Goal: Find specific fact: Find specific fact

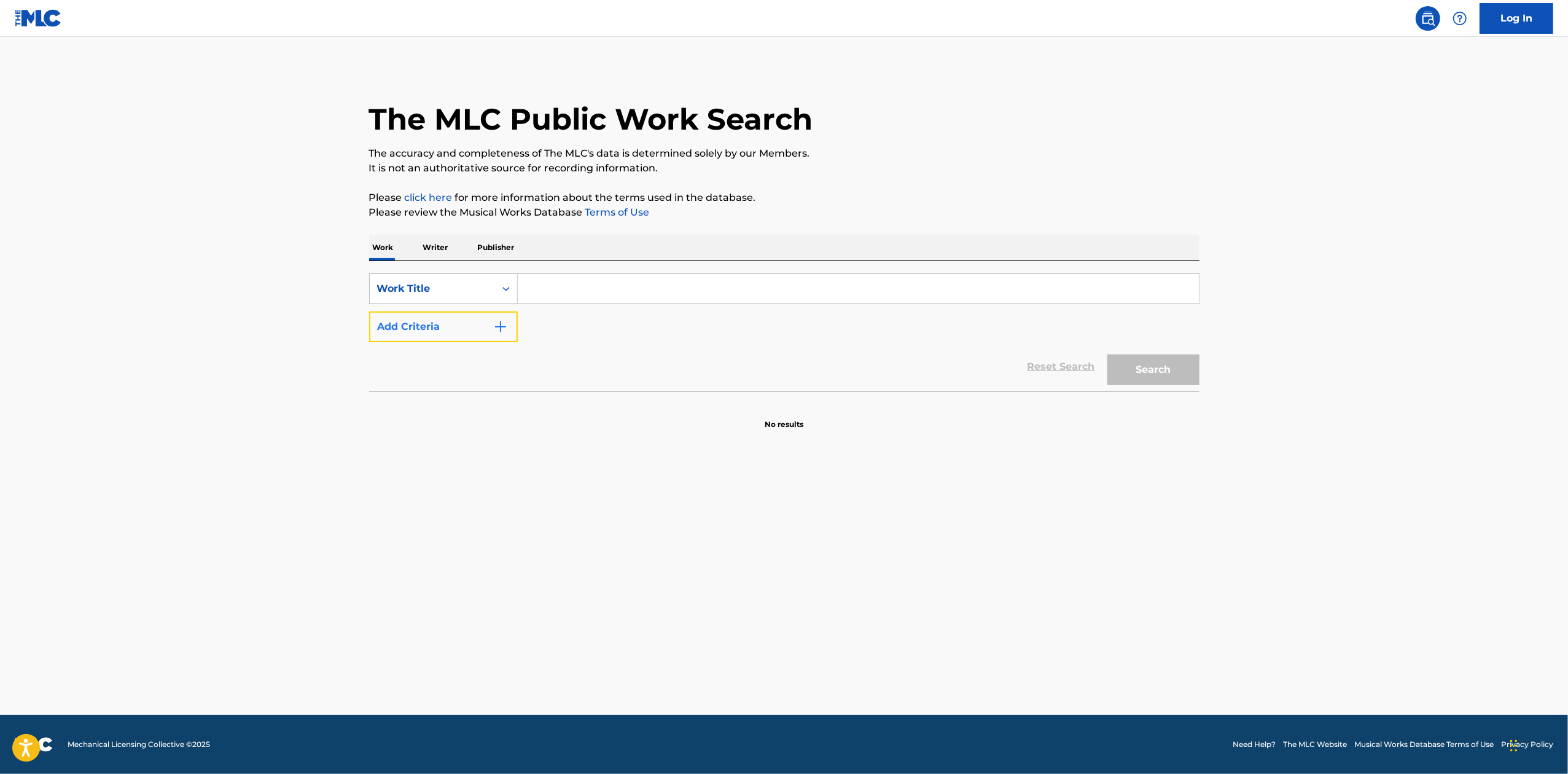
click at [515, 334] on button "Add Criteria" at bounding box center [443, 327] width 149 height 31
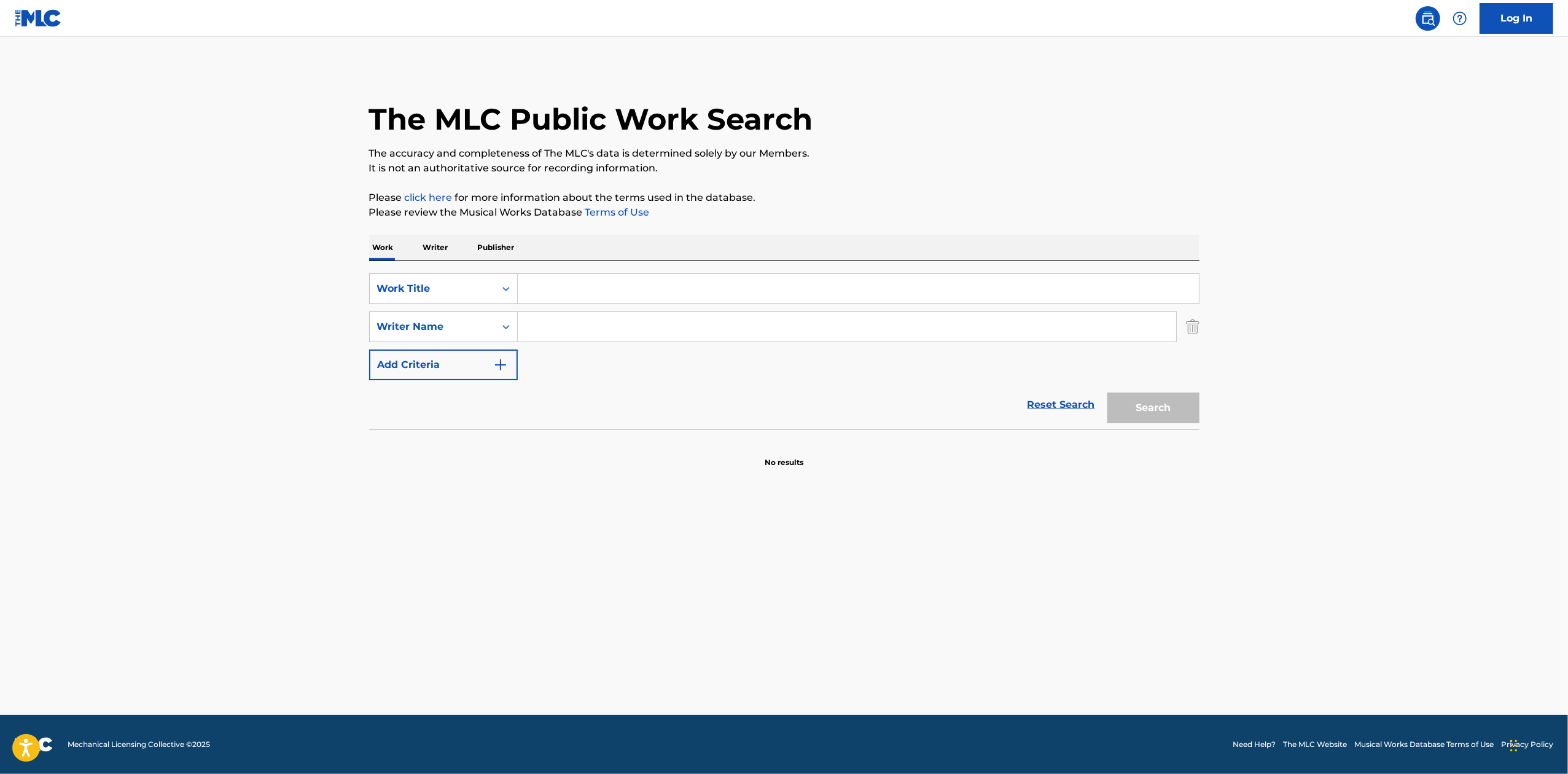
click at [532, 294] on input "Search Form" at bounding box center [858, 289] width 682 height 30
type input "till the night is over"
click at [580, 318] on input "Search Form" at bounding box center [847, 327] width 659 height 30
type input "khayat"
click at [1128, 404] on button "Search" at bounding box center [1153, 408] width 92 height 31
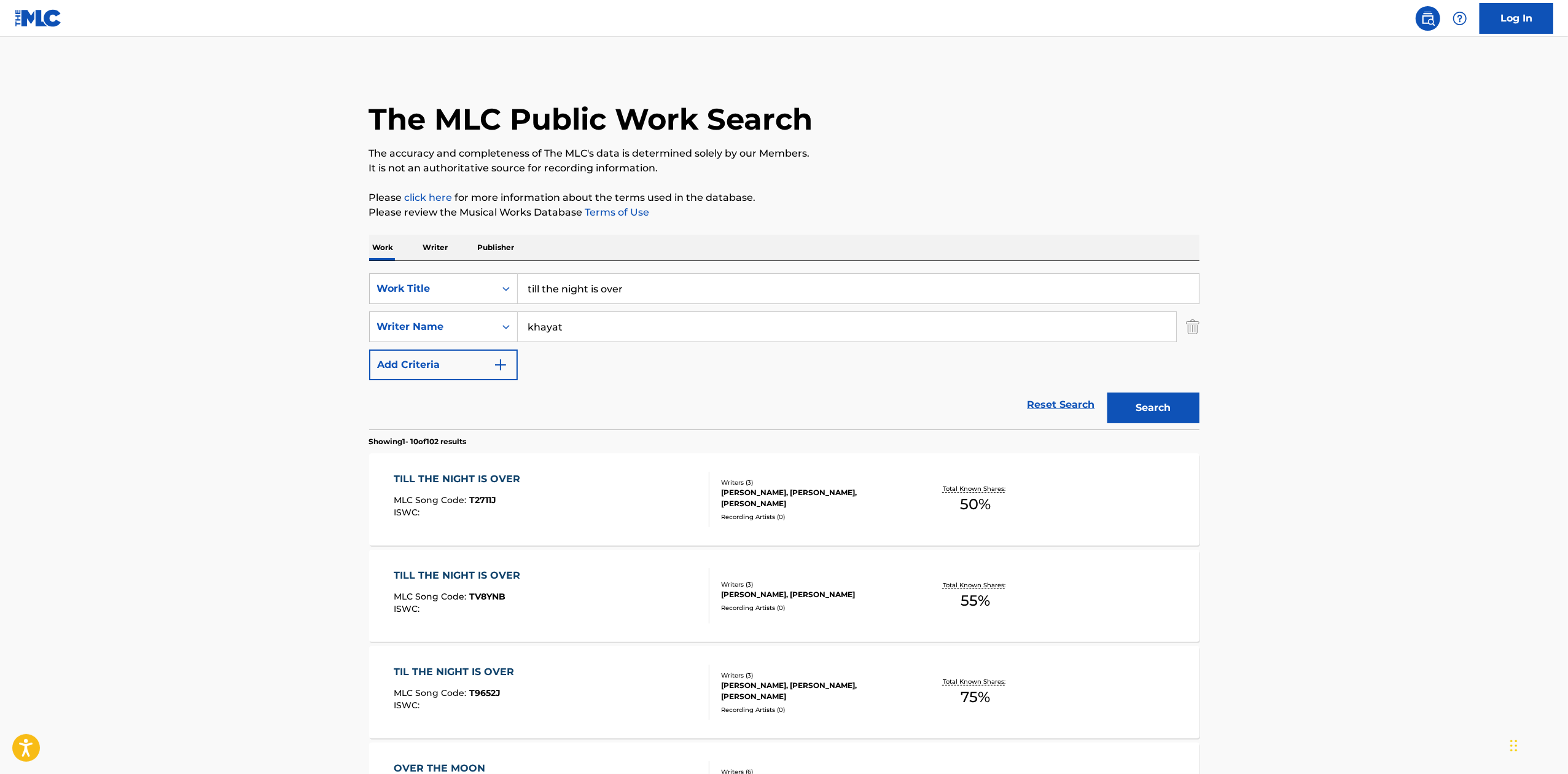
click at [636, 656] on div "TIL THE NIGHT IS OVER MLC Song Code : T9652J ISWC : Writers ( 3 ) [PERSON_NAME]…" at bounding box center [784, 691] width 831 height 92
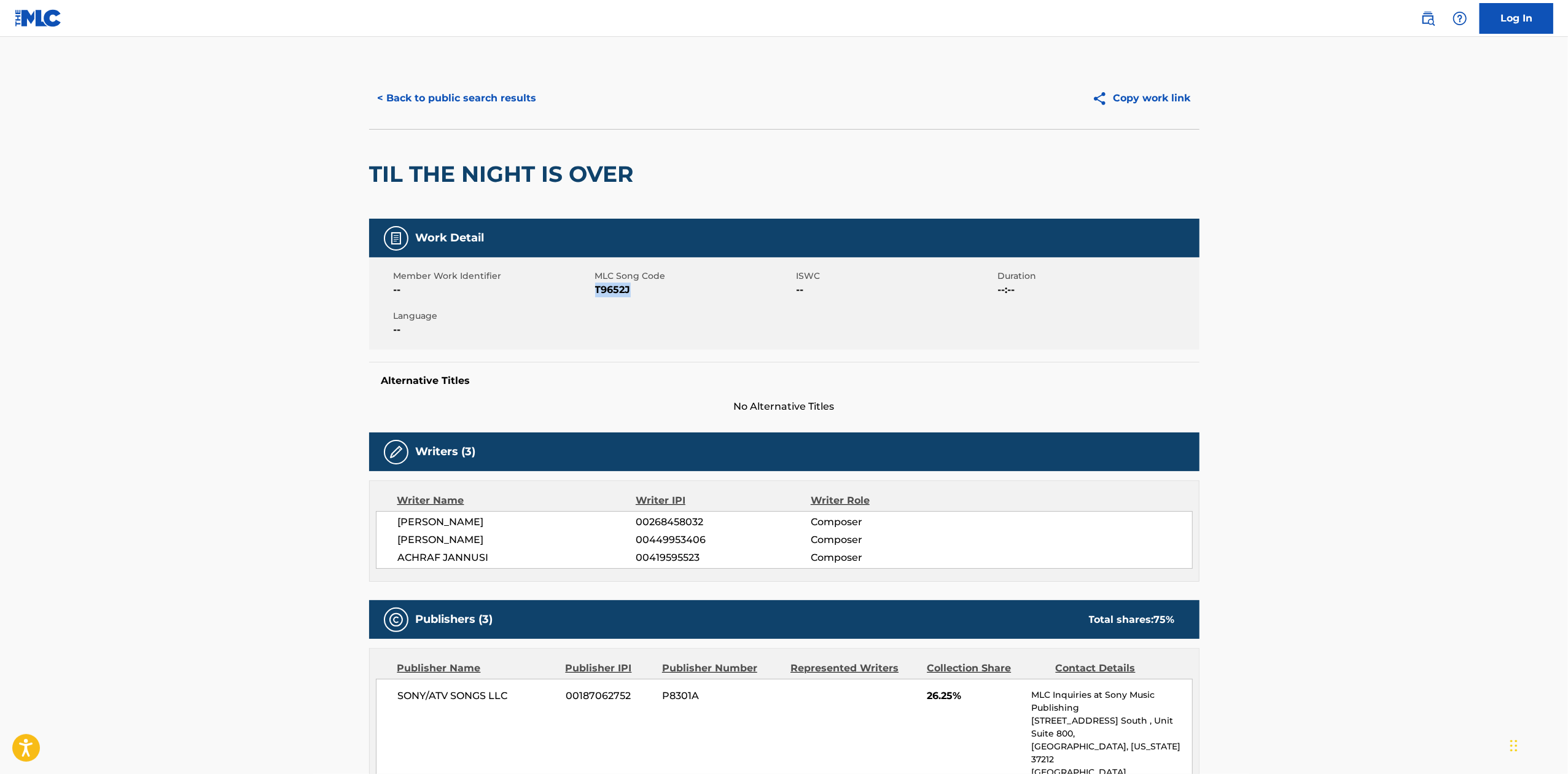
drag, startPoint x: 649, startPoint y: 296, endPoint x: 597, endPoint y: 294, distance: 52.0
click at [597, 294] on span "T9652J" at bounding box center [694, 290] width 198 height 15
copy span "T9652J"
click at [458, 82] on div "< Back to public search results Copy work link" at bounding box center [784, 98] width 831 height 61
click at [460, 92] on button "< Back to public search results" at bounding box center [457, 98] width 176 height 31
